Goal: Information Seeking & Learning: Learn about a topic

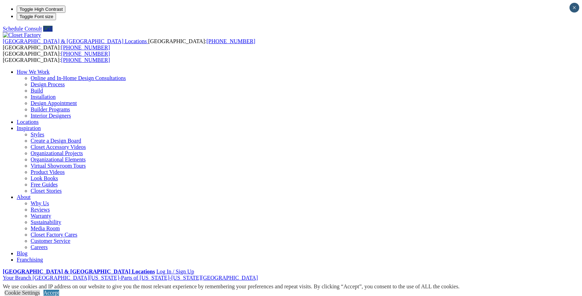
click at [46, 293] on link "Home Office" at bounding box center [31, 296] width 29 height 6
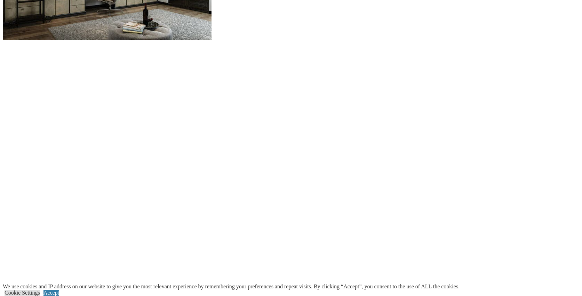
scroll to position [801, 0]
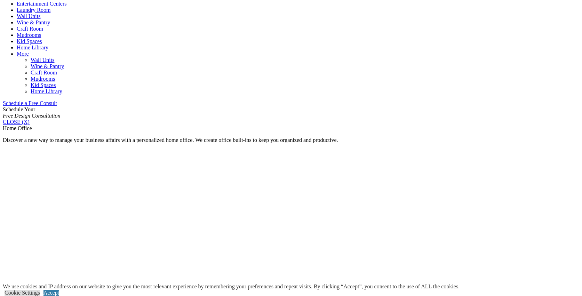
scroll to position [348, 0]
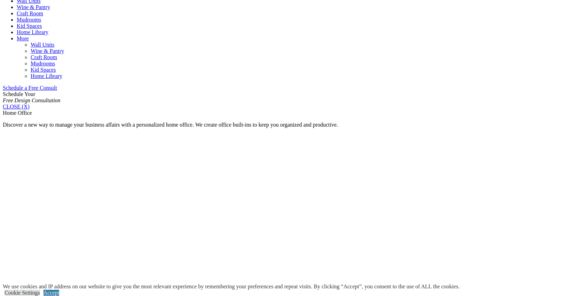
scroll to position [418, 0]
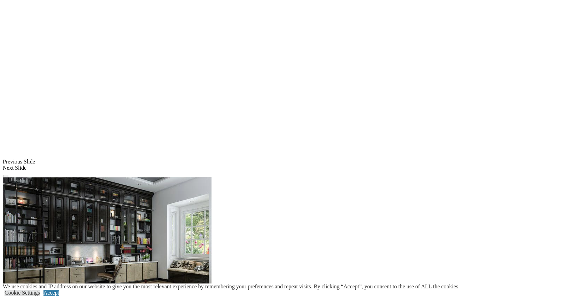
scroll to position [557, 0]
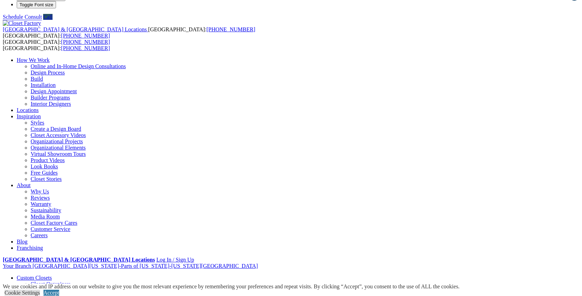
scroll to position [0, 0]
